Goal: Information Seeking & Learning: Check status

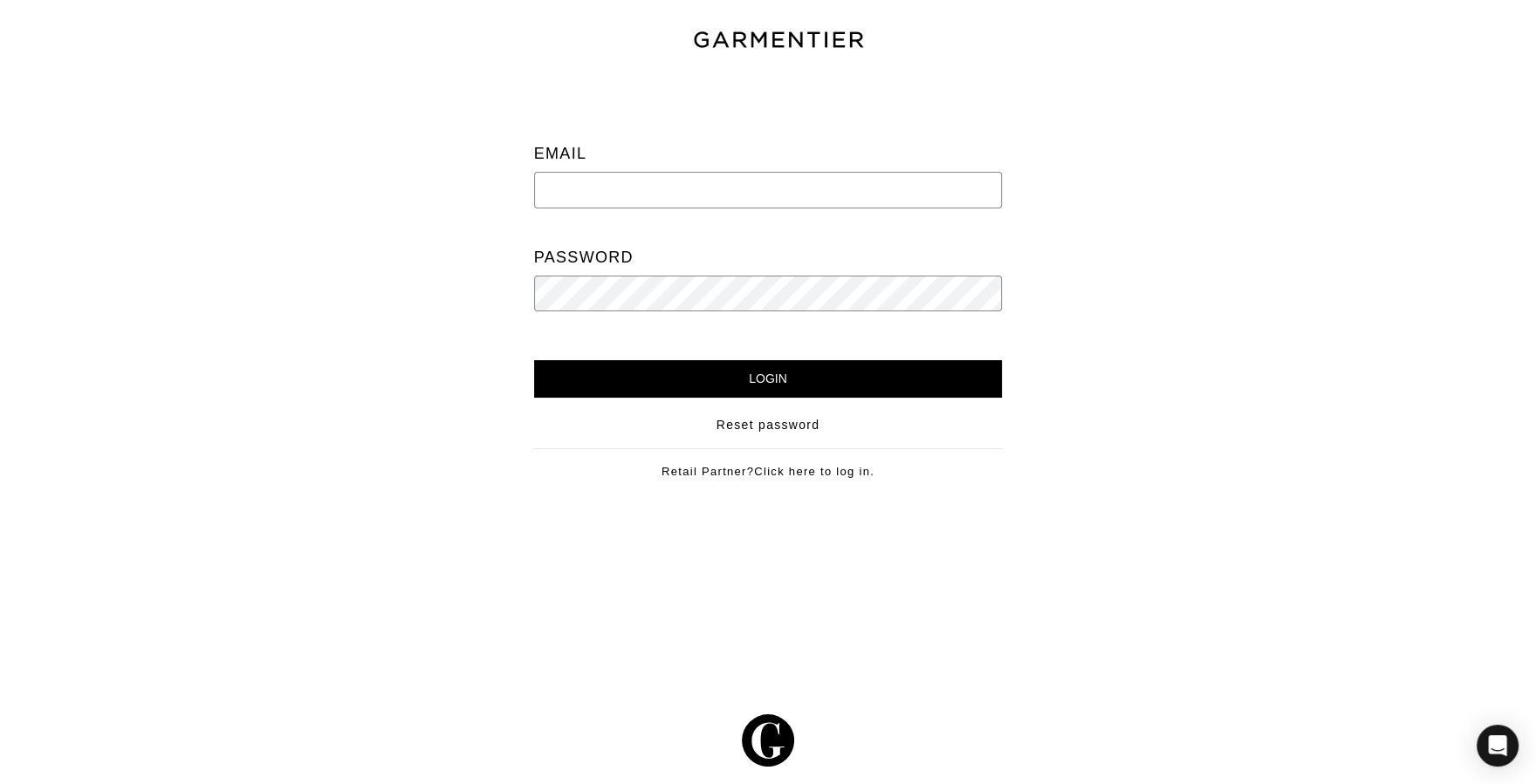
type input "meredith@meredithliberty.com"
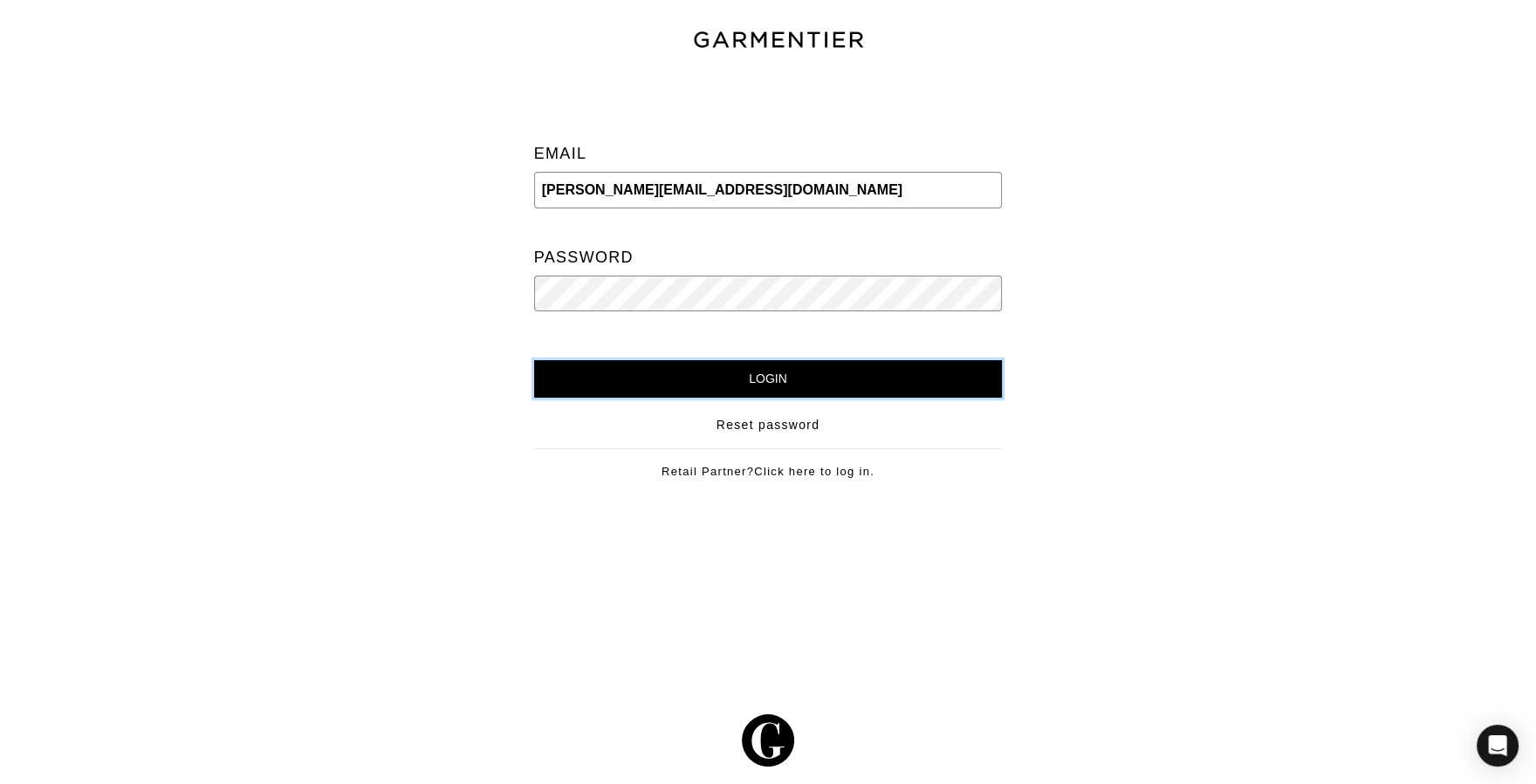
click at [954, 391] on input "Login" at bounding box center [768, 379] width 469 height 37
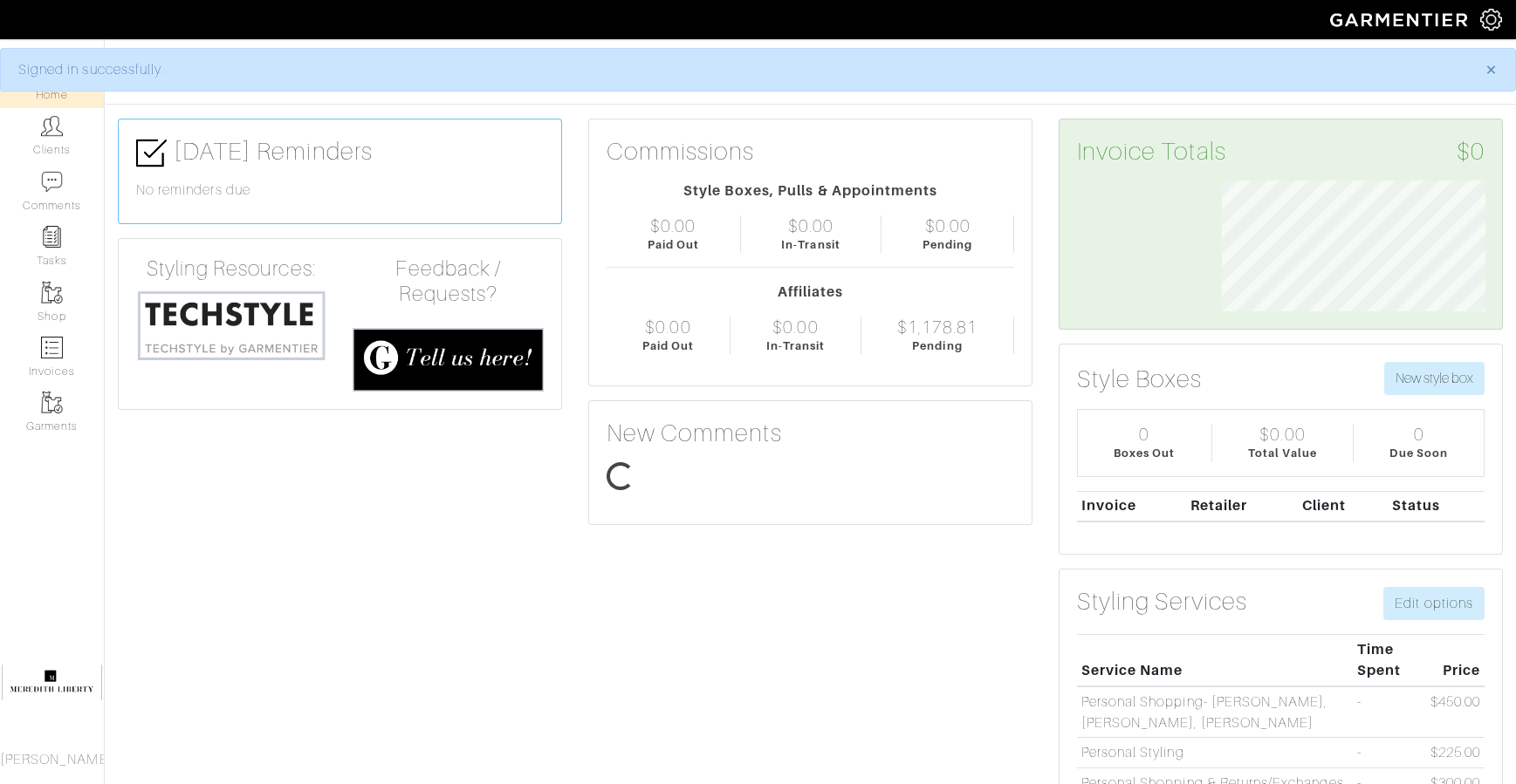
scroll to position [131, 289]
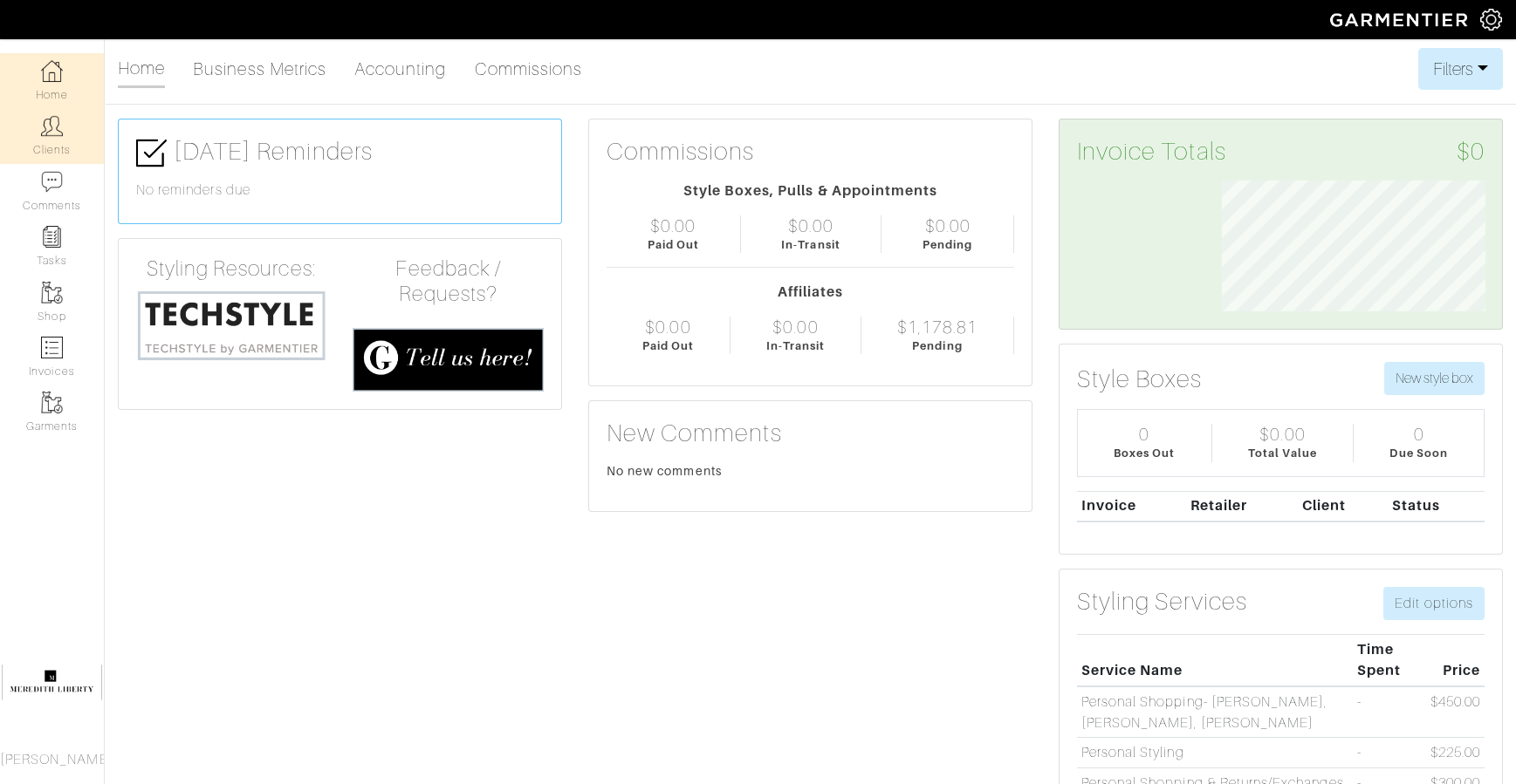
click at [53, 126] on img at bounding box center [52, 125] width 22 height 22
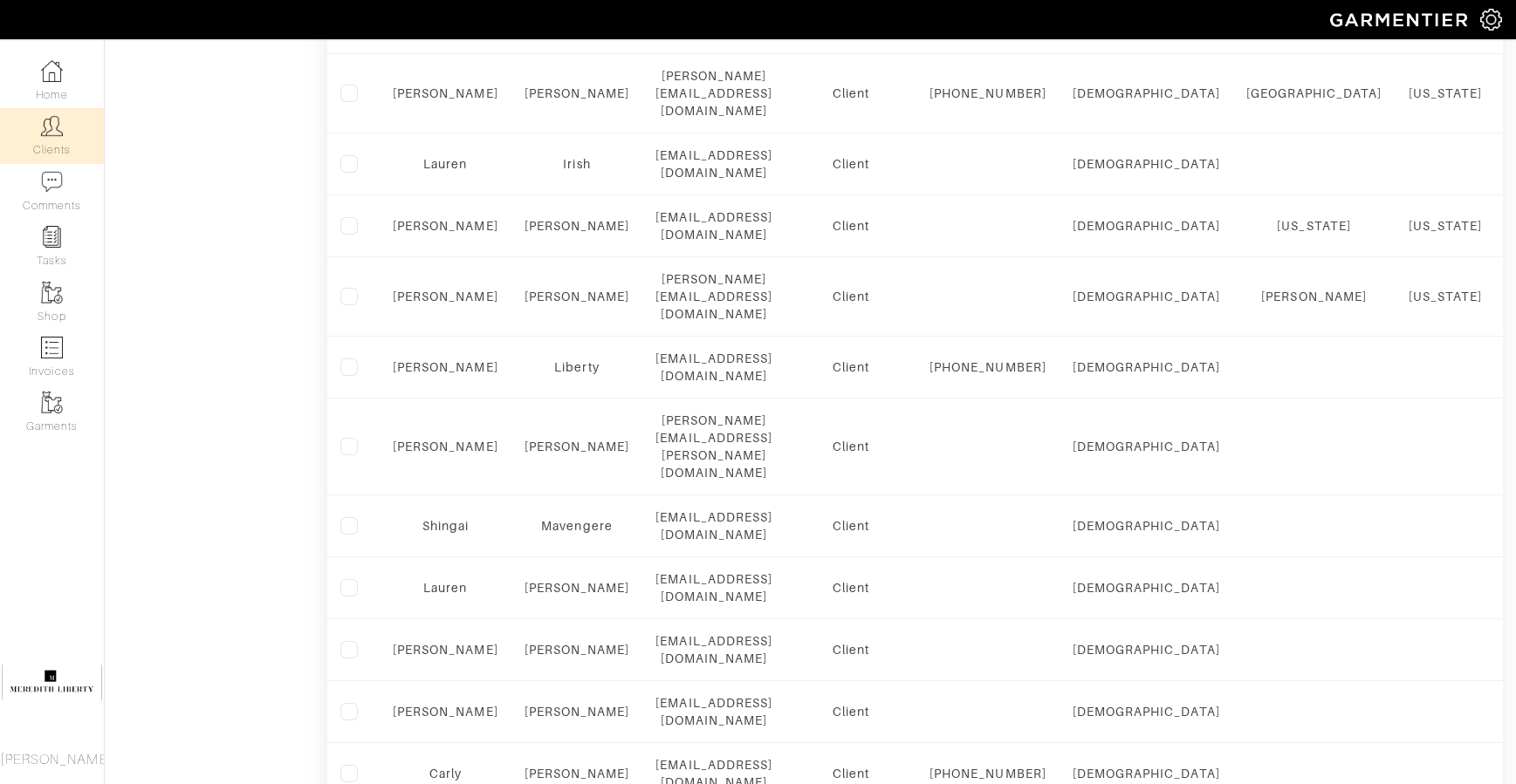
scroll to position [1360, 0]
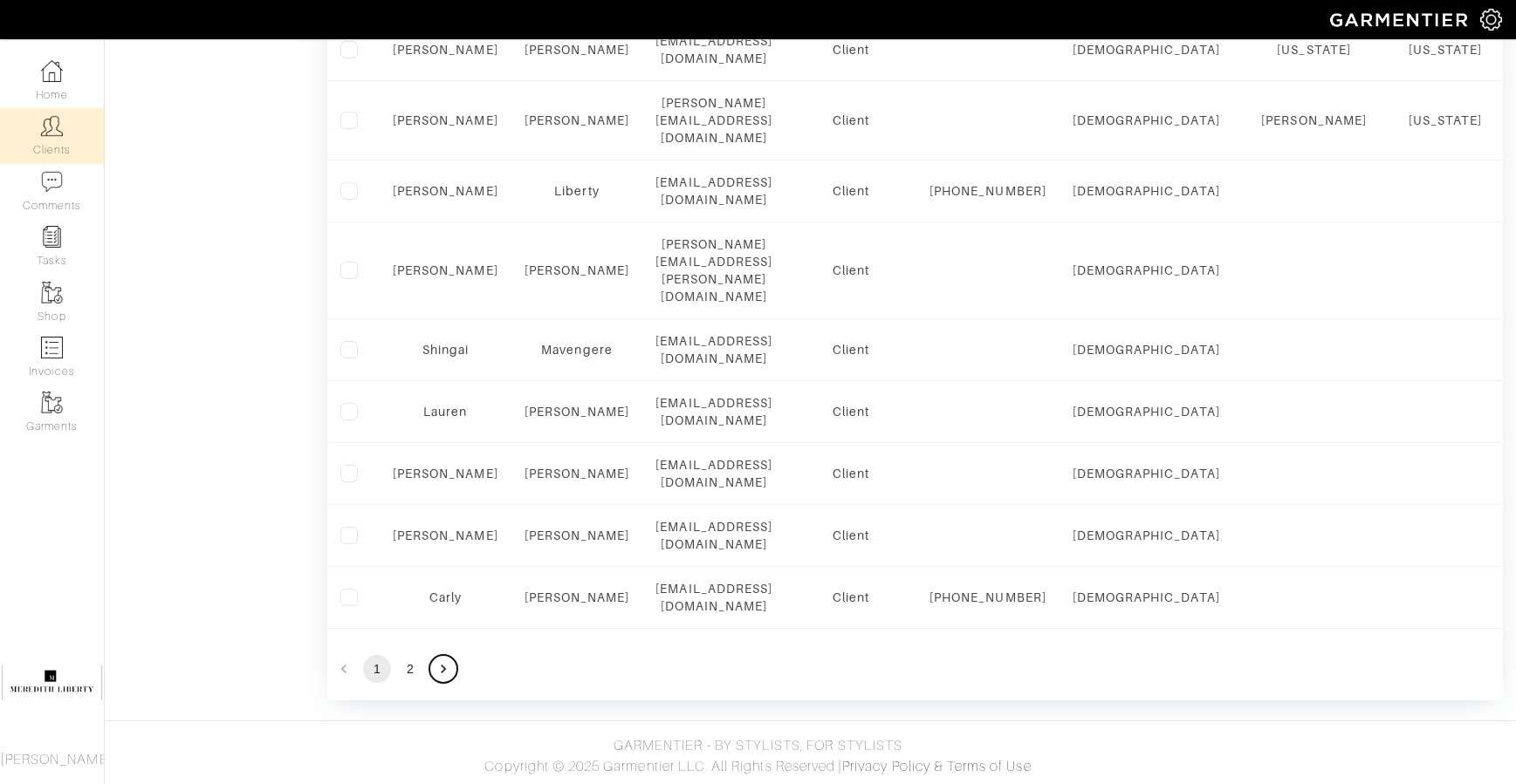
click at [457, 671] on button "Go to next page" at bounding box center [443, 668] width 27 height 27
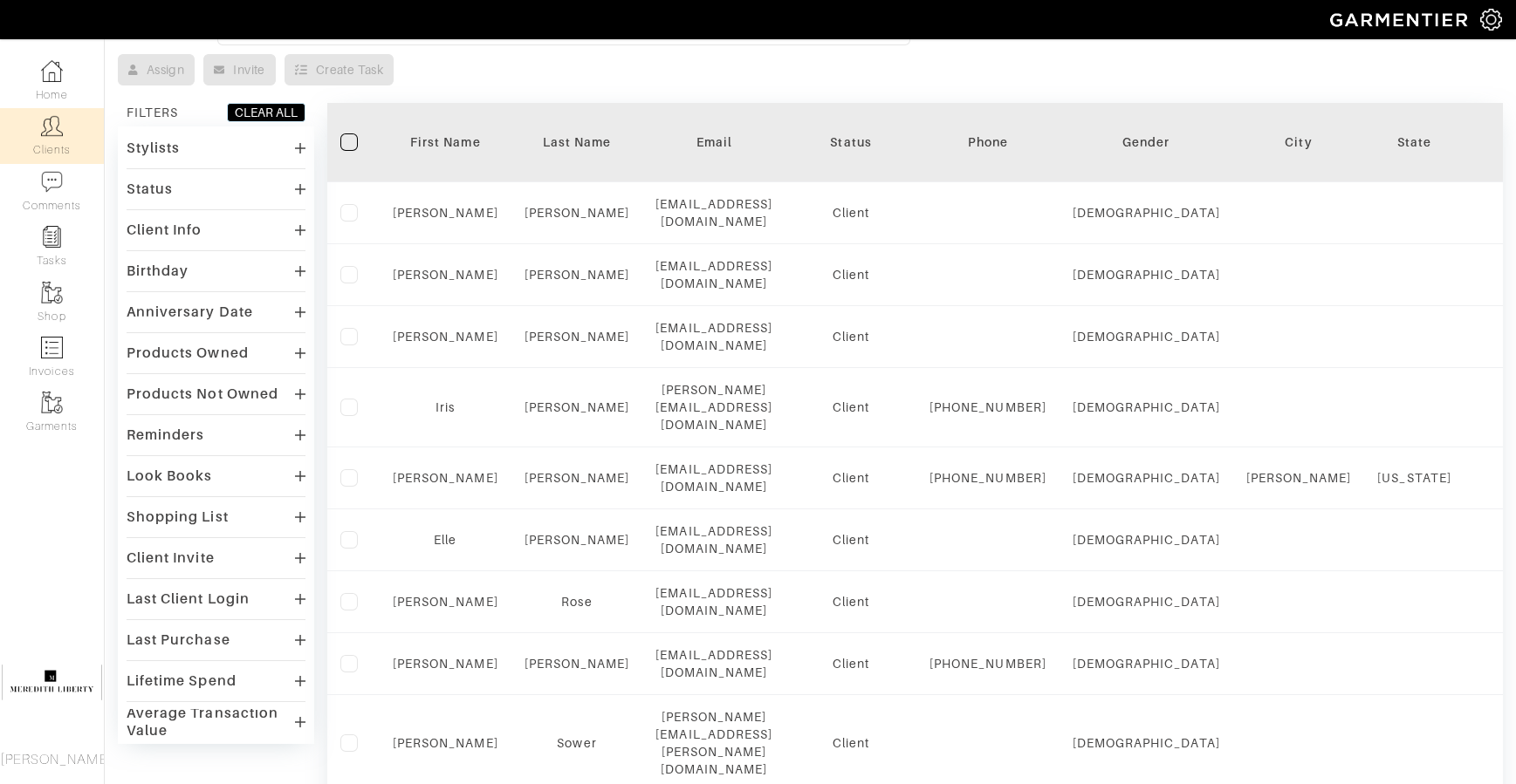
scroll to position [91, 0]
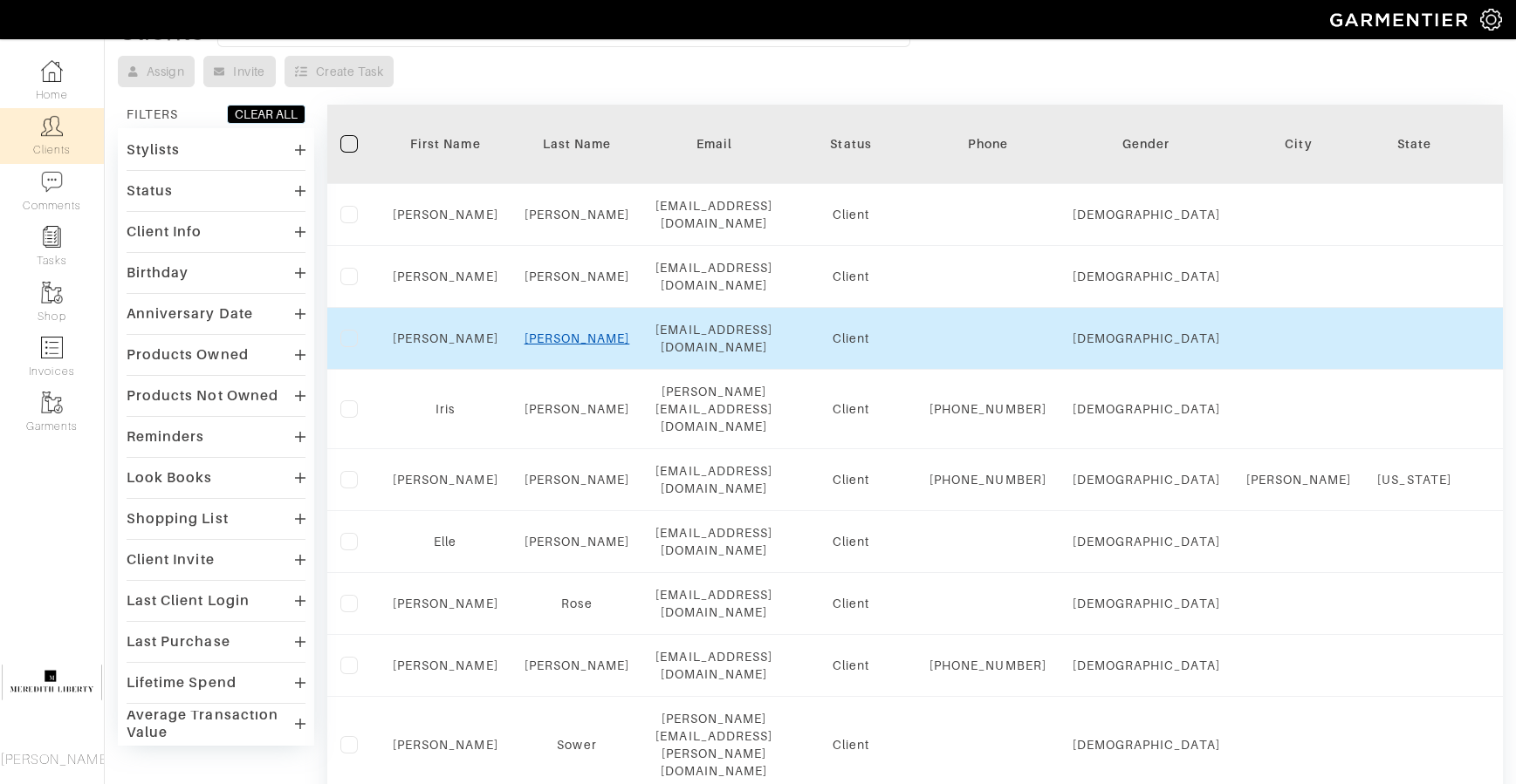
click at [561, 337] on link "neely" at bounding box center [578, 338] width 106 height 14
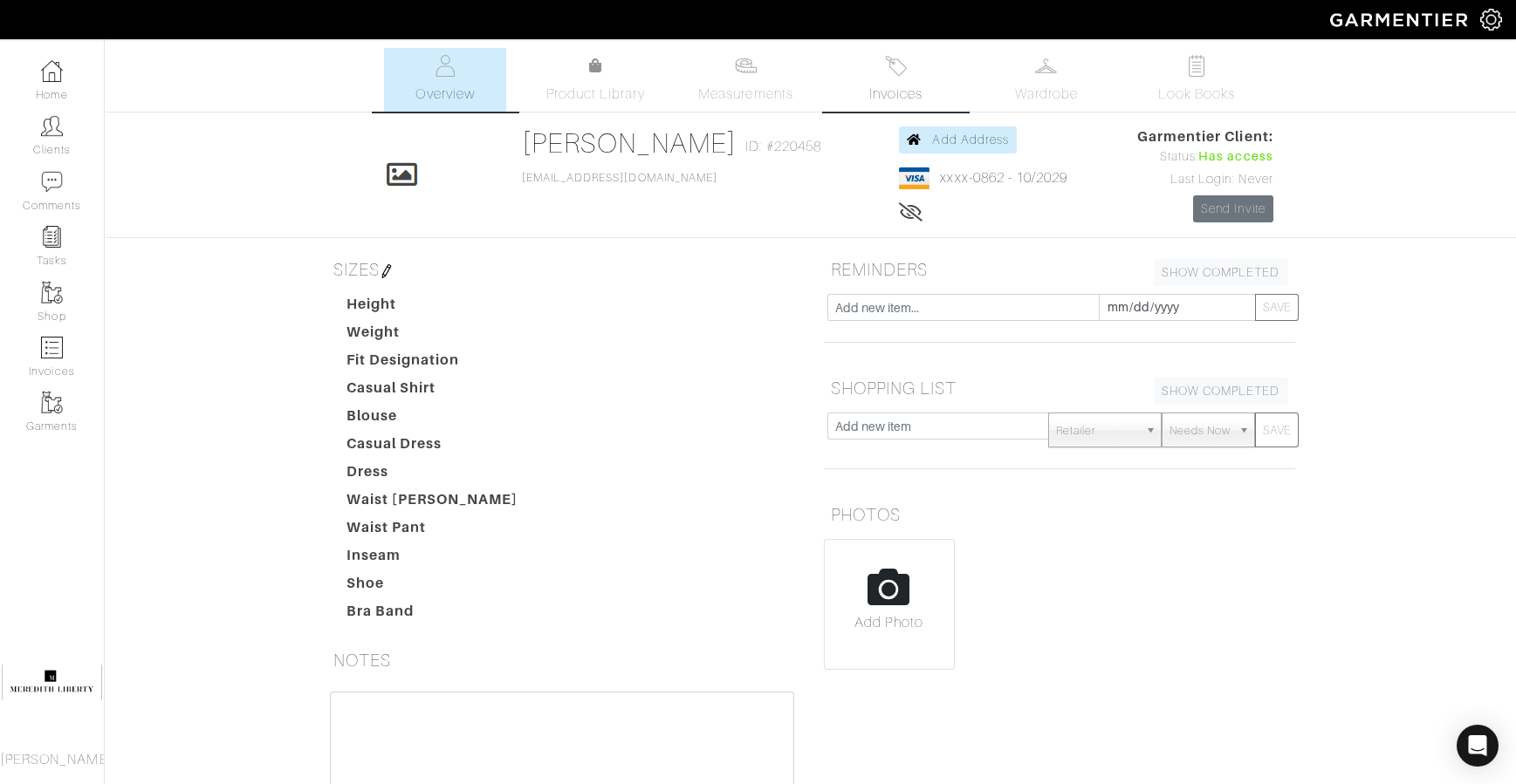
click at [884, 103] on span "Invoices" at bounding box center [896, 93] width 53 height 21
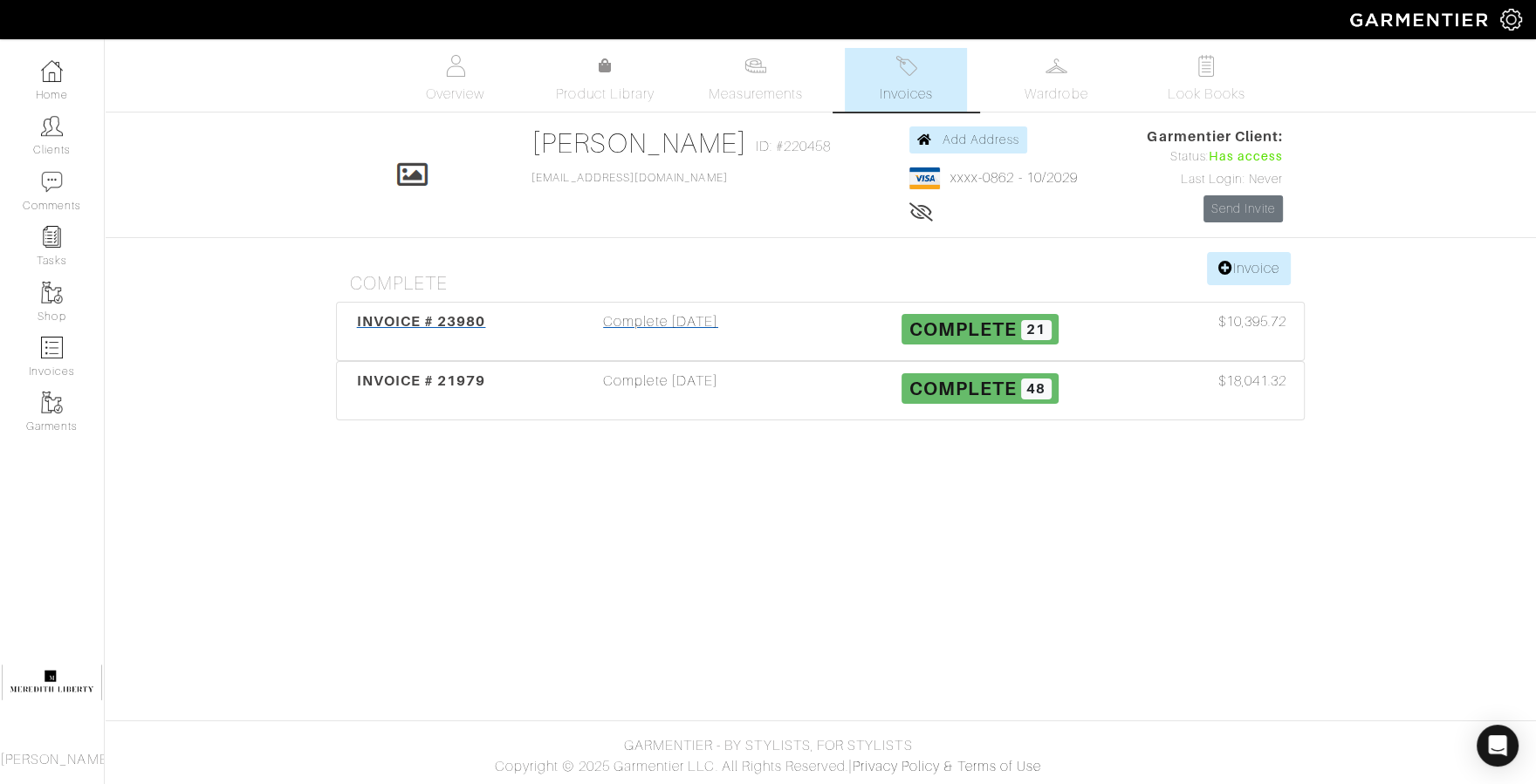
click at [378, 325] on span "INVOICE # 23980" at bounding box center [421, 321] width 129 height 17
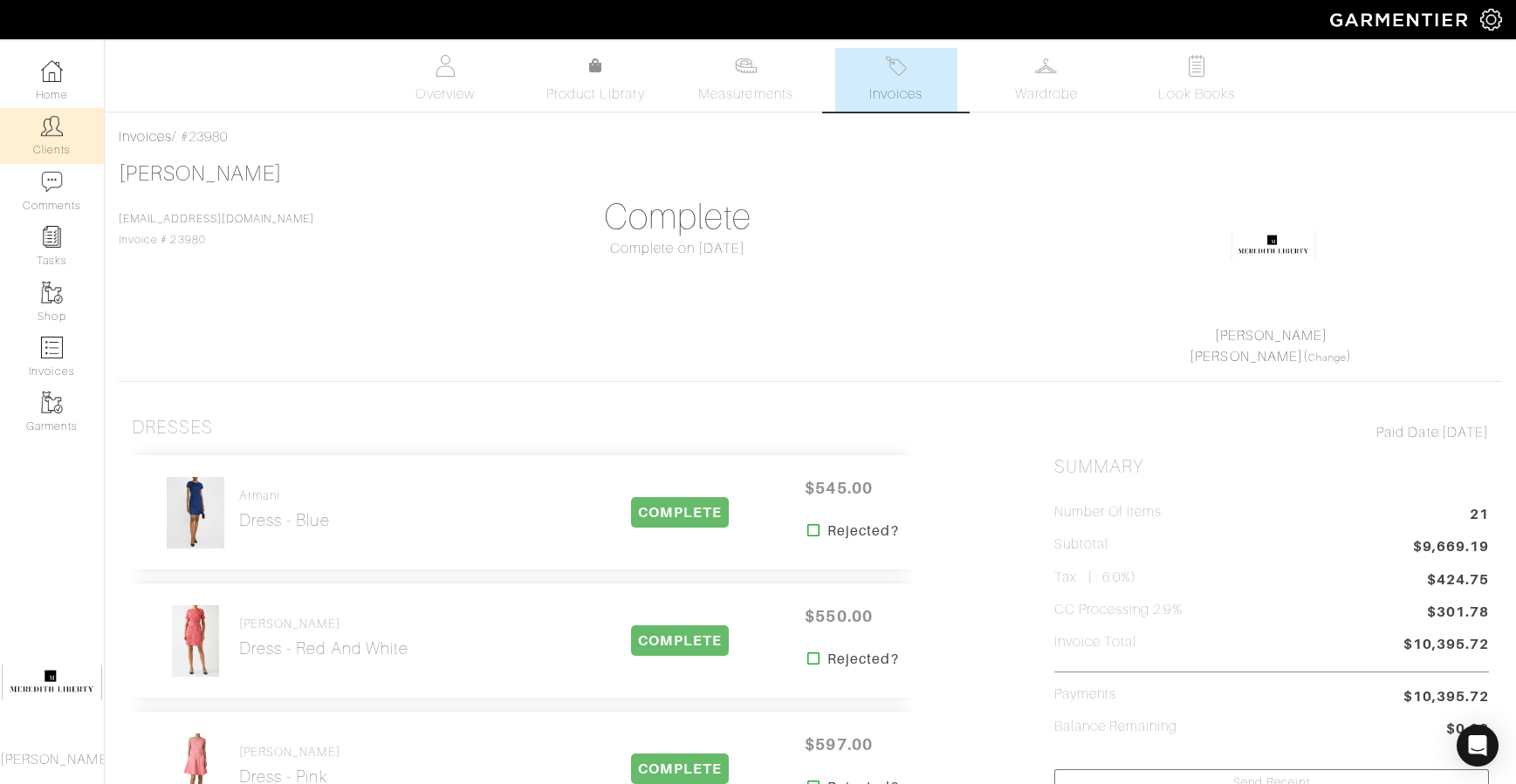
click at [51, 144] on link "Clients" at bounding box center [52, 135] width 104 height 55
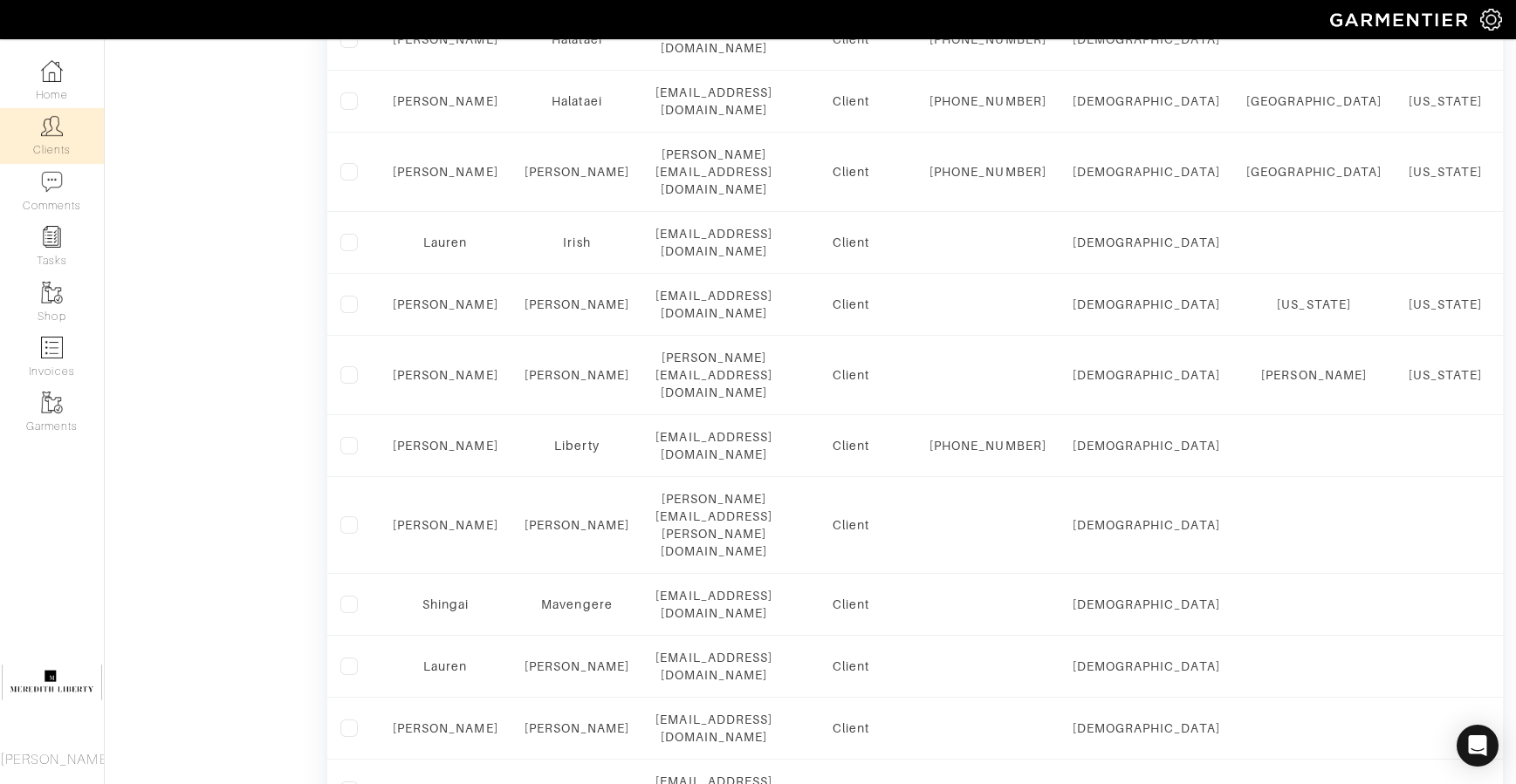
scroll to position [1360, 0]
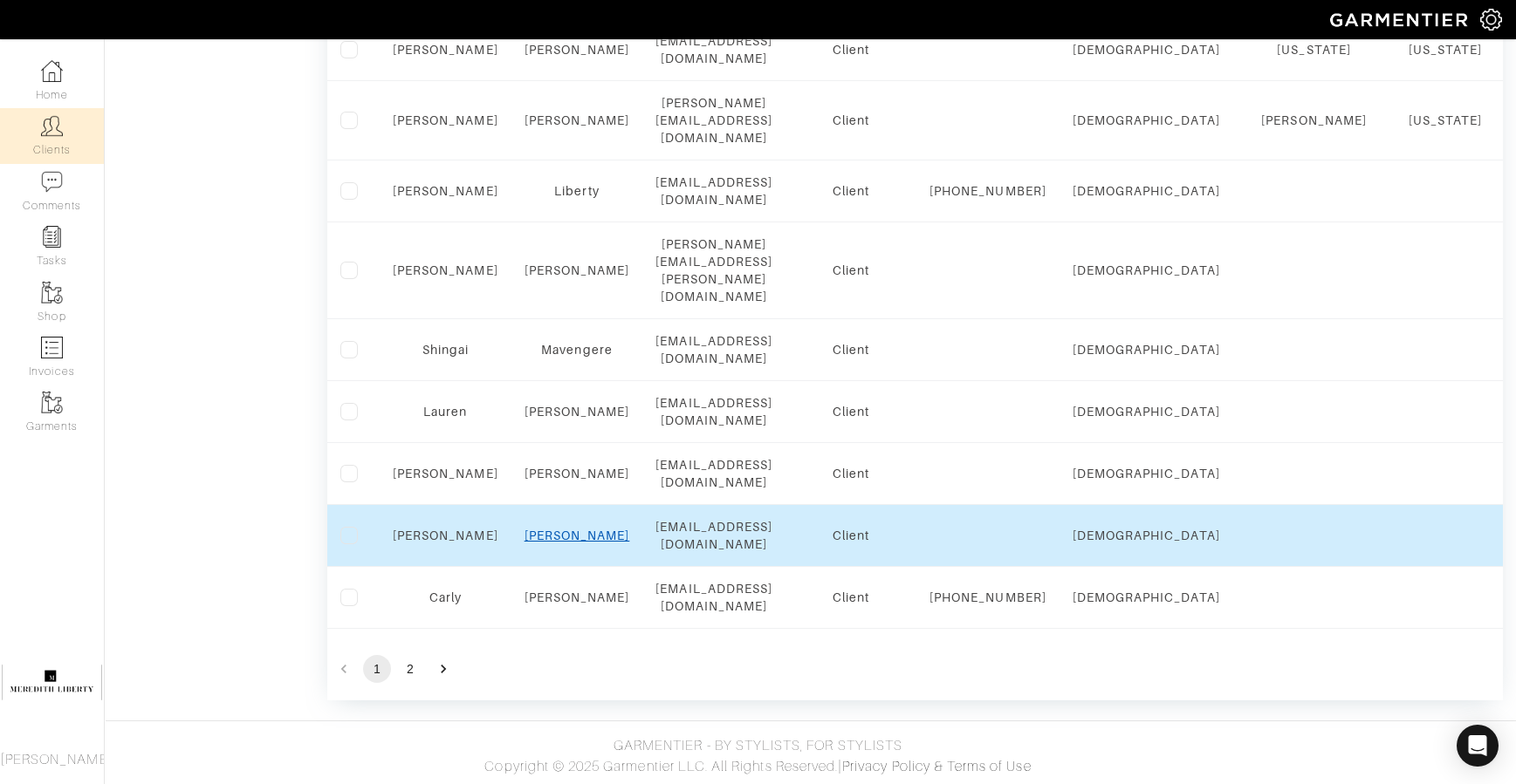
click at [588, 528] on link "Milam" at bounding box center [578, 535] width 106 height 14
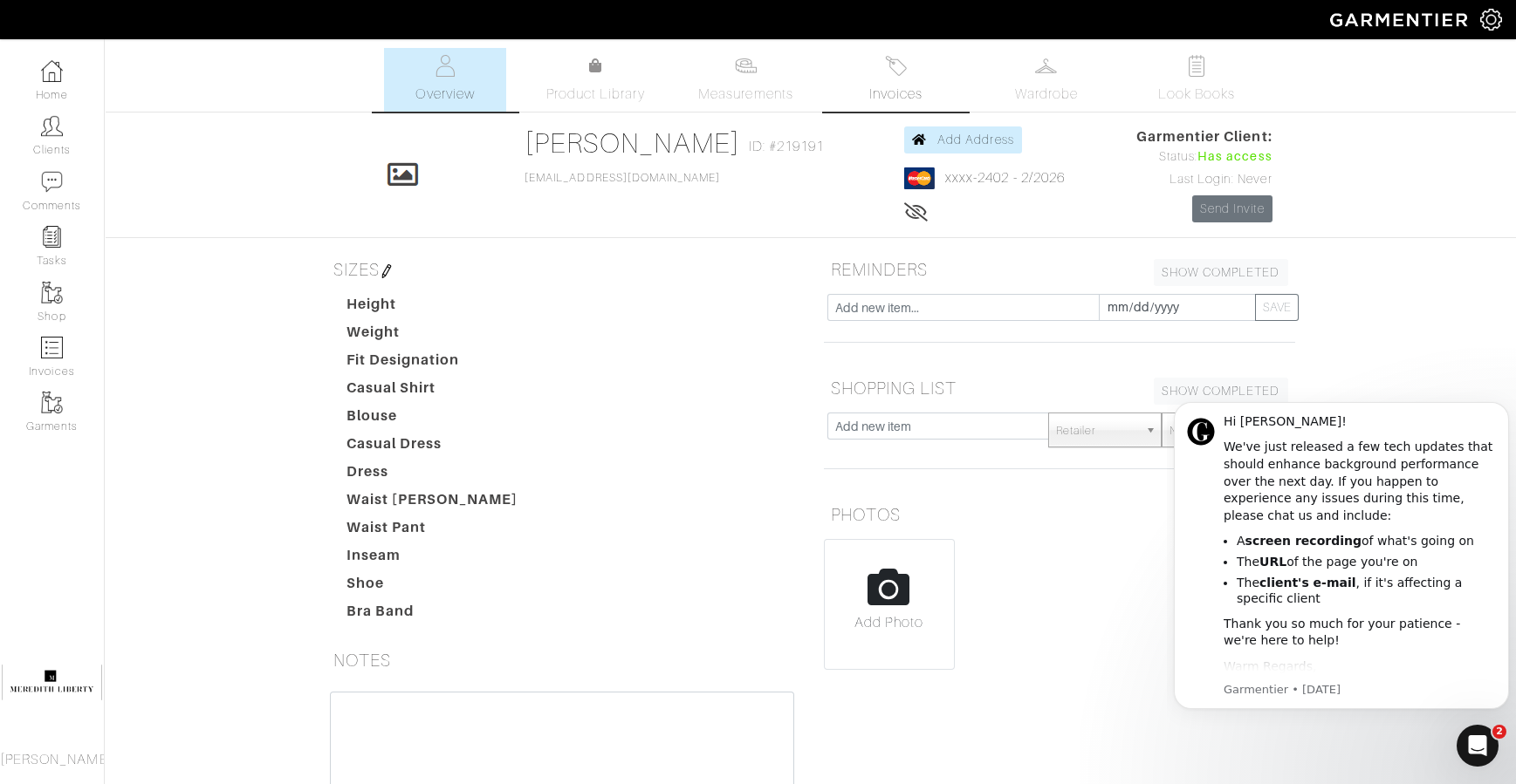
click at [896, 85] on span "Invoices" at bounding box center [896, 93] width 53 height 21
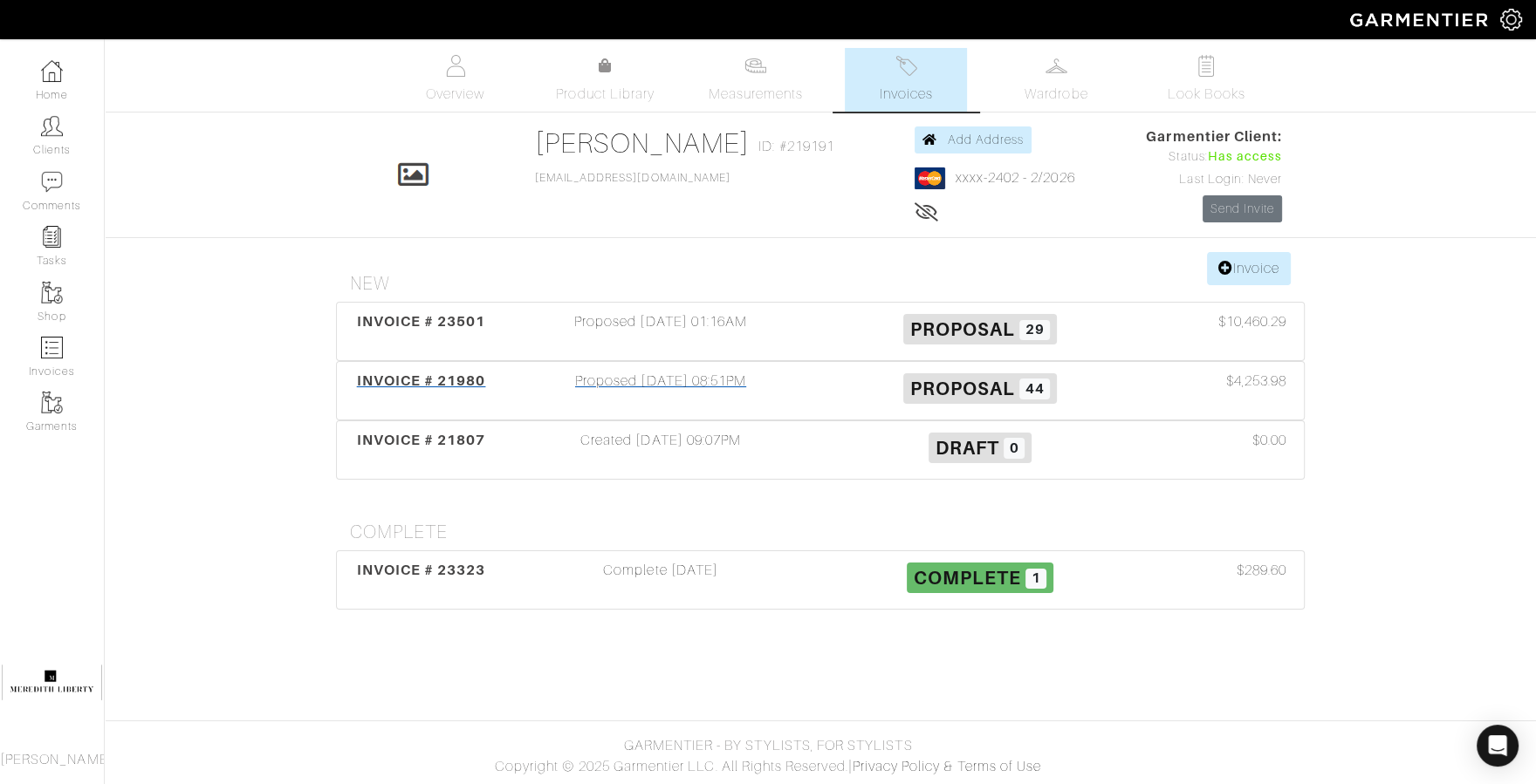
click at [666, 384] on div "Proposed [DATE] 08:51PM" at bounding box center [661, 390] width 320 height 40
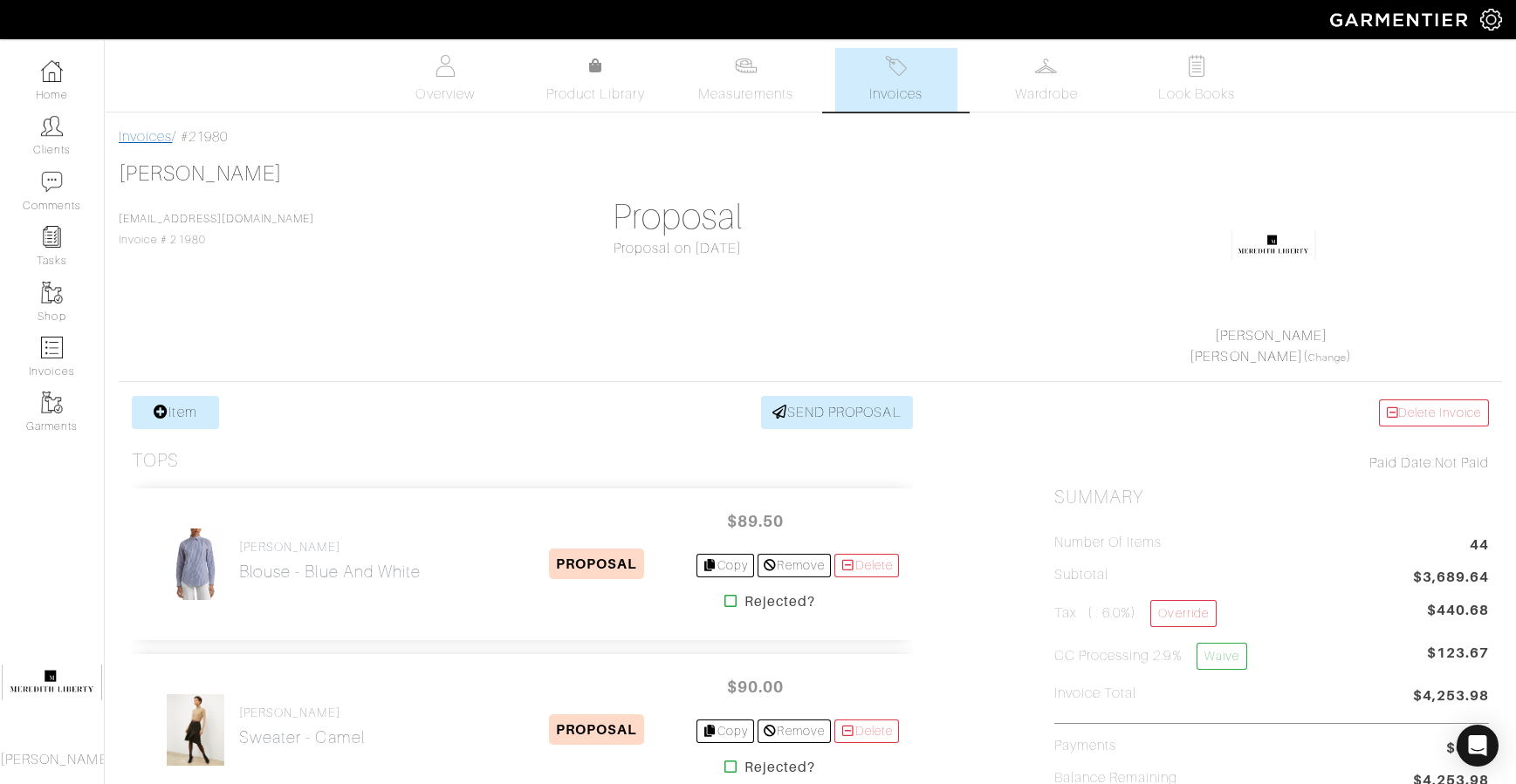
click at [166, 137] on link "Invoices" at bounding box center [145, 137] width 53 height 16
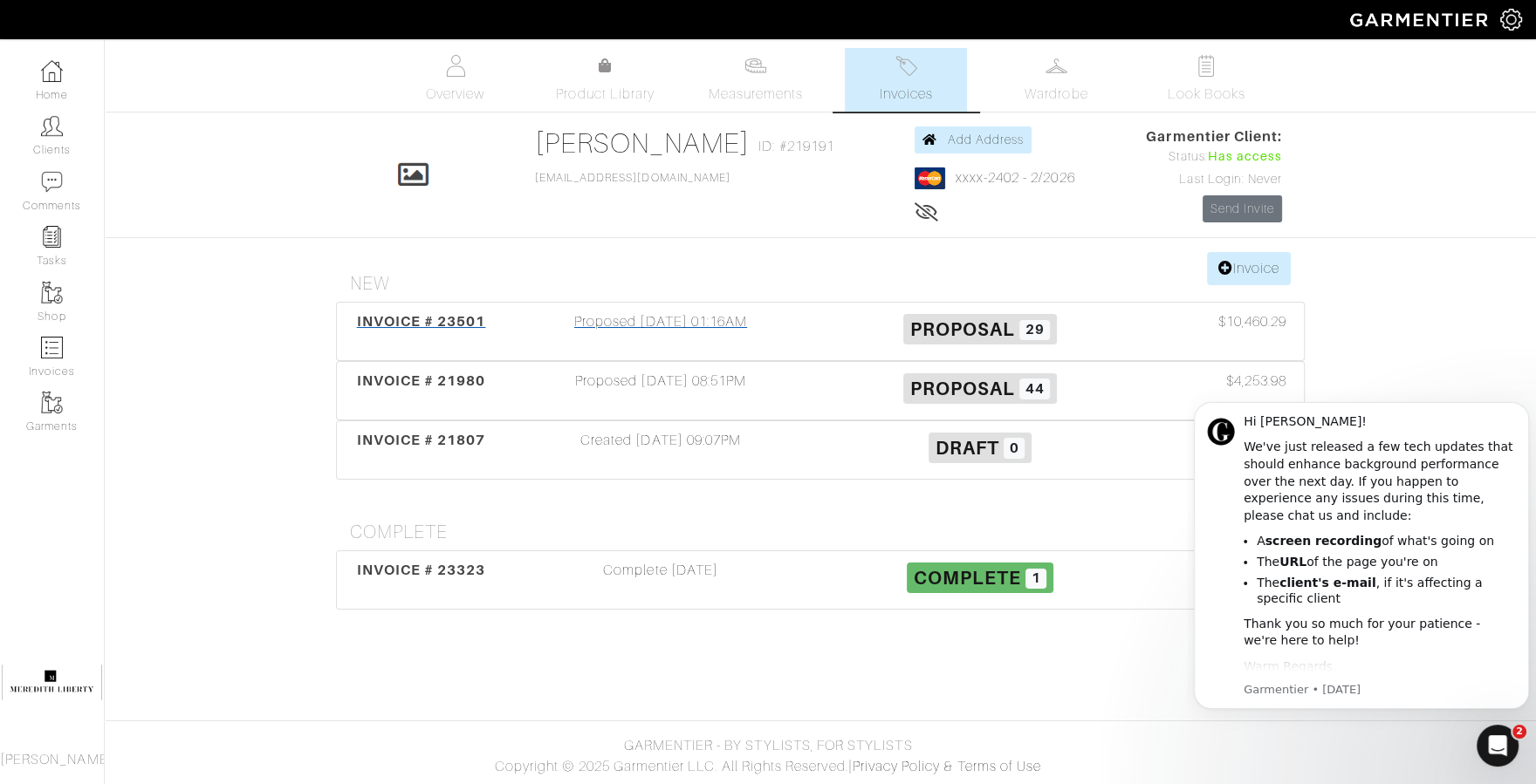
click at [377, 323] on span "INVOICE # 23501" at bounding box center [421, 321] width 129 height 17
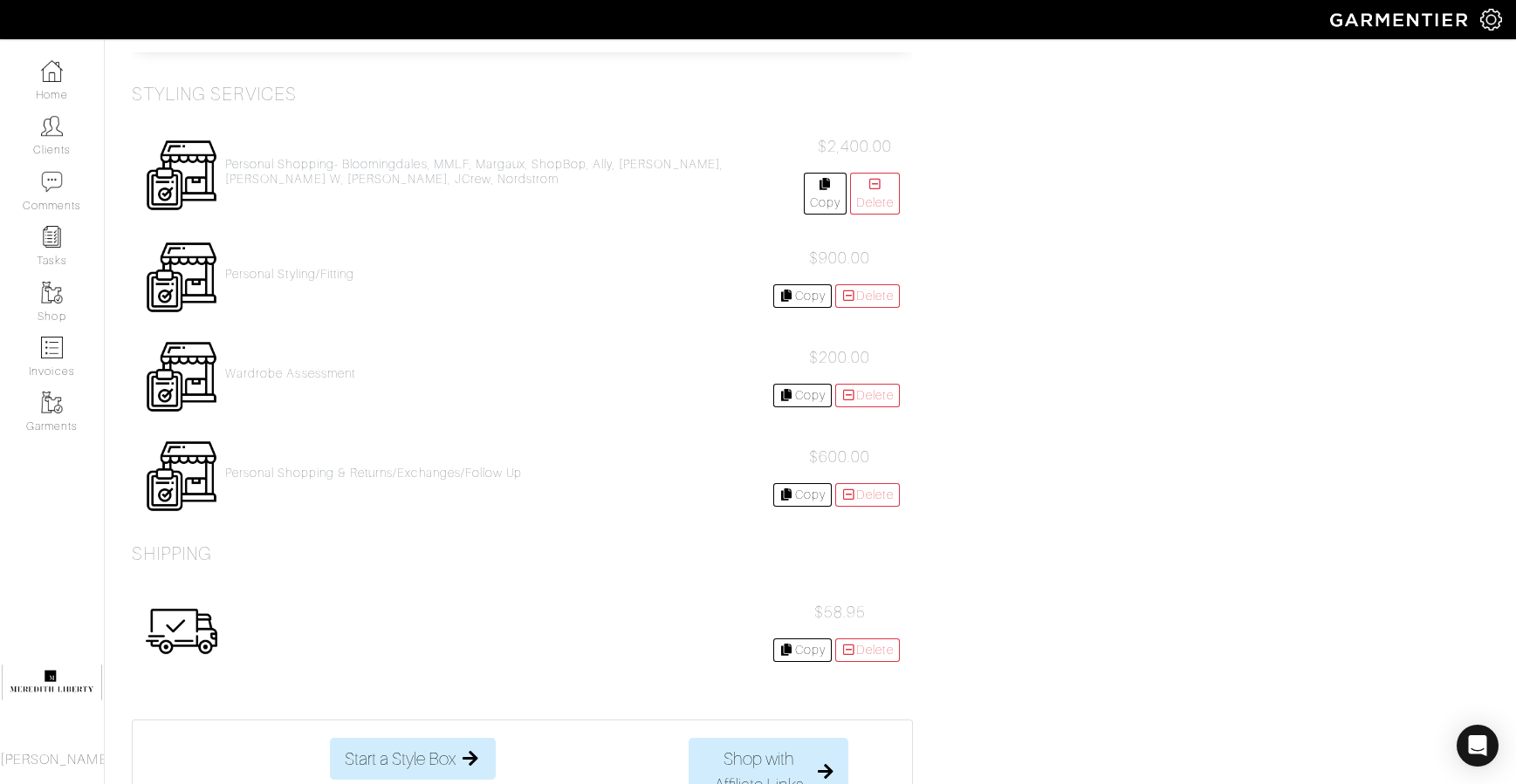
scroll to position [4626, 0]
